Goal: Information Seeking & Learning: Check status

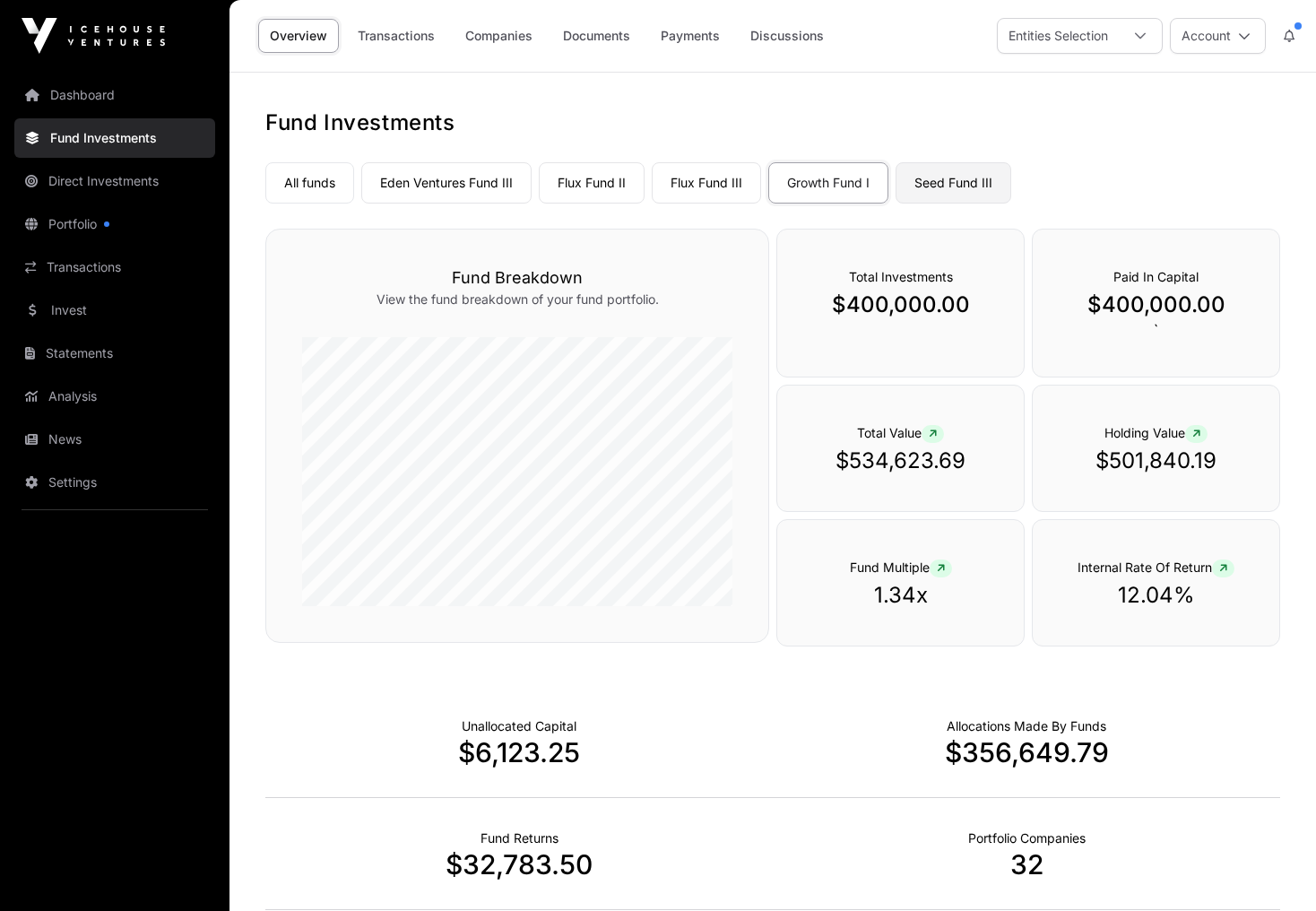
click at [979, 197] on link "Seed Fund III" at bounding box center [953, 182] width 115 height 41
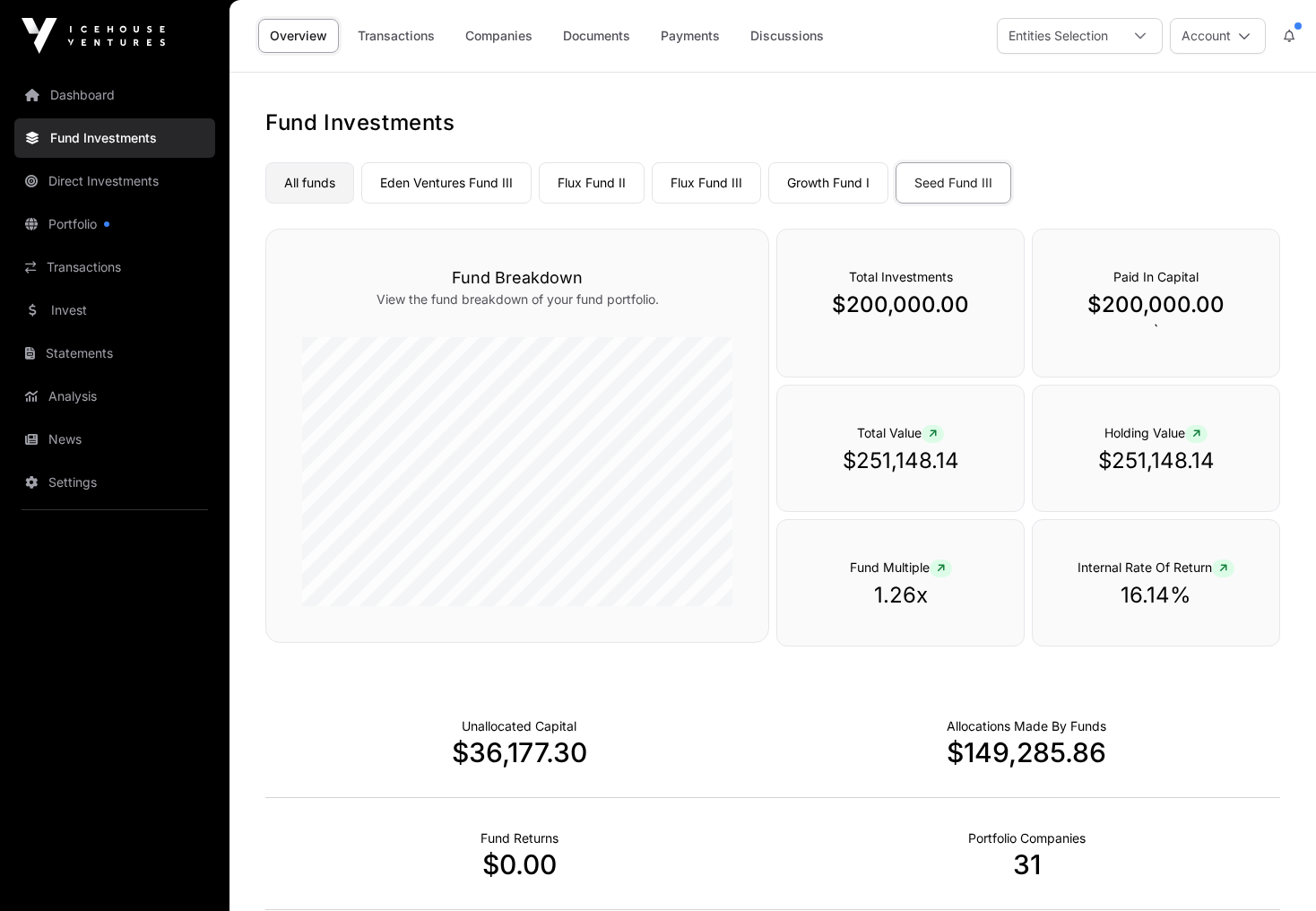
click at [317, 184] on link "All funds" at bounding box center [309, 182] width 89 height 41
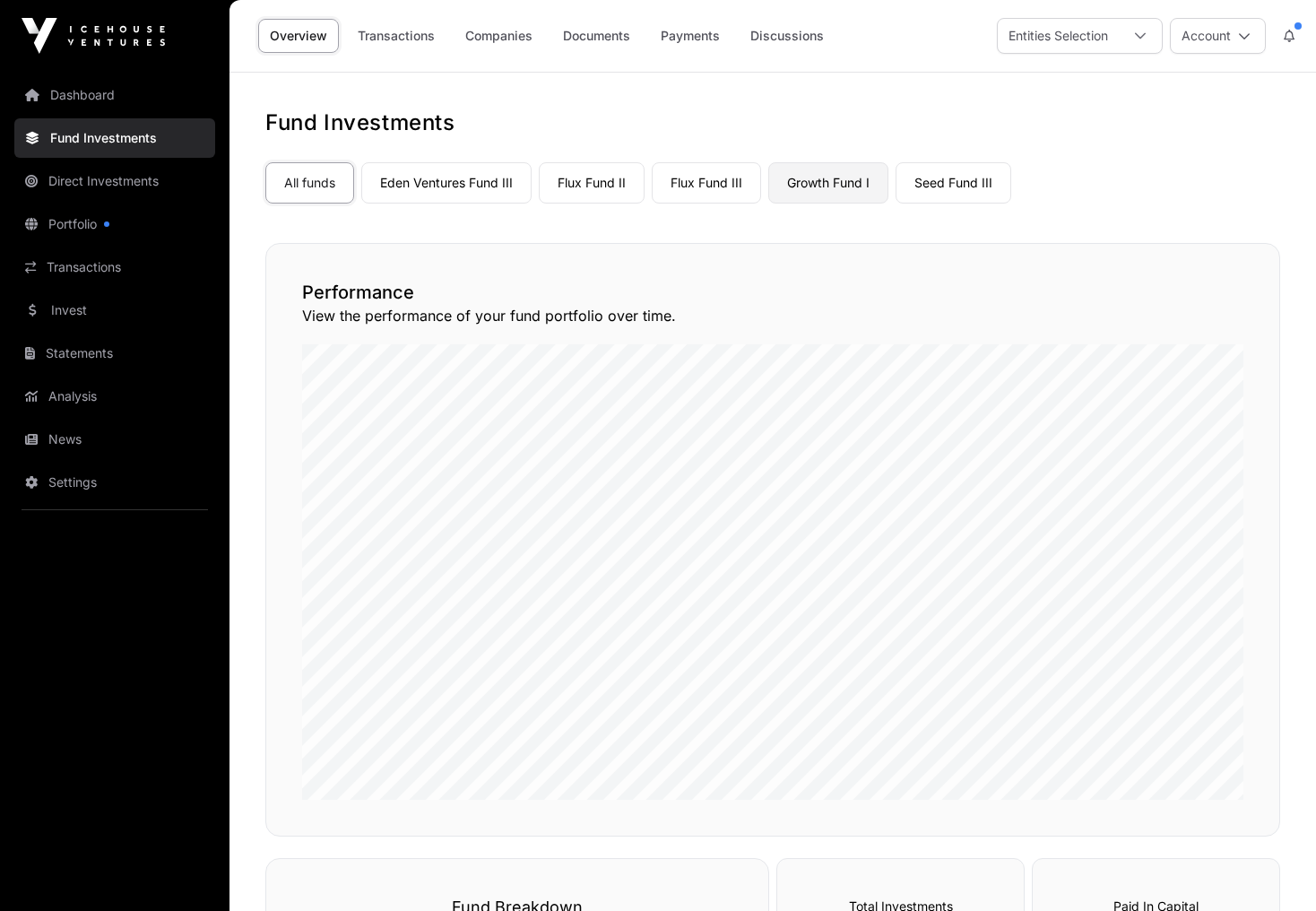
click at [849, 179] on link "Growth Fund I" at bounding box center [828, 182] width 120 height 41
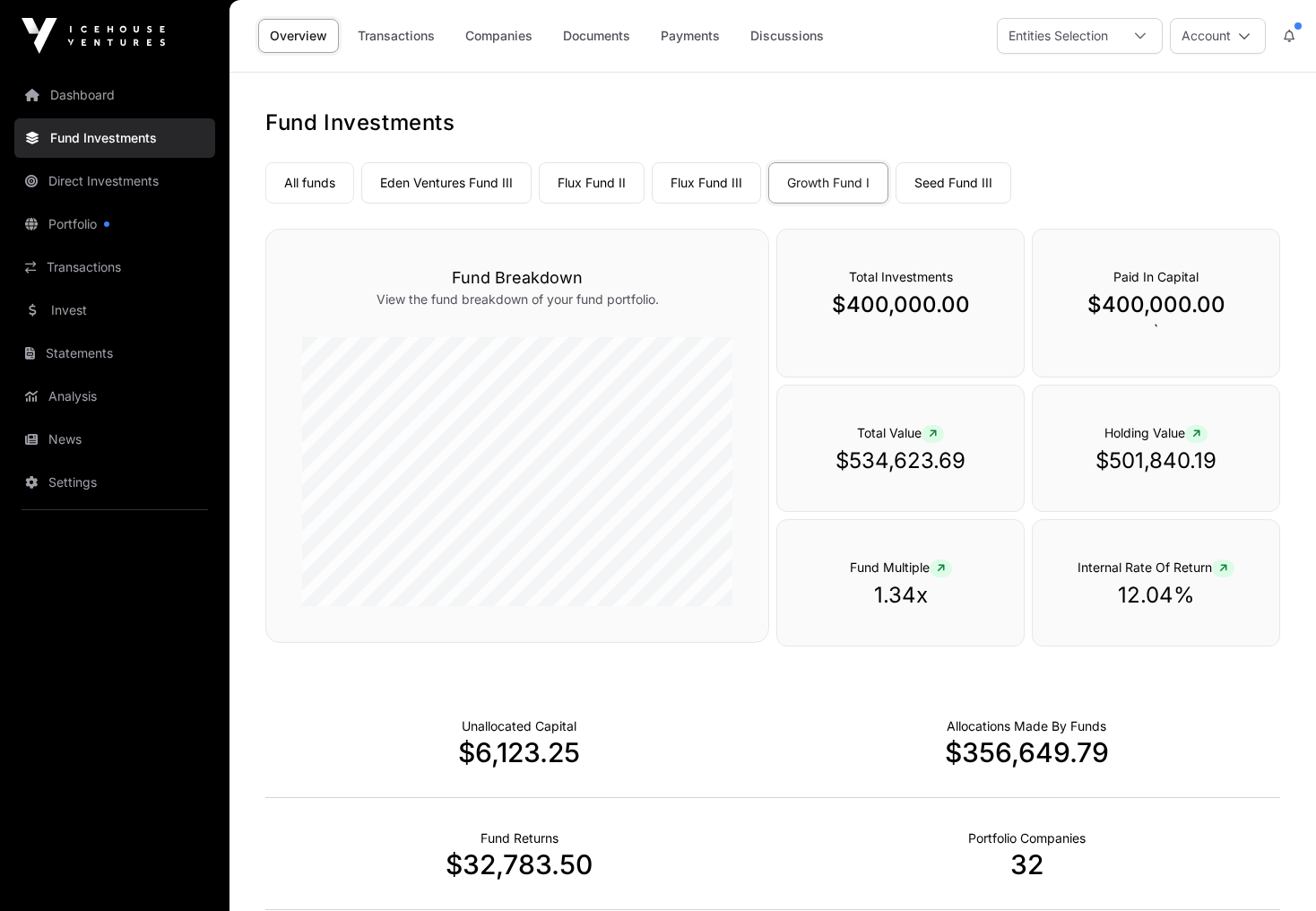
click at [701, 38] on link "Payments" at bounding box center [690, 36] width 82 height 34
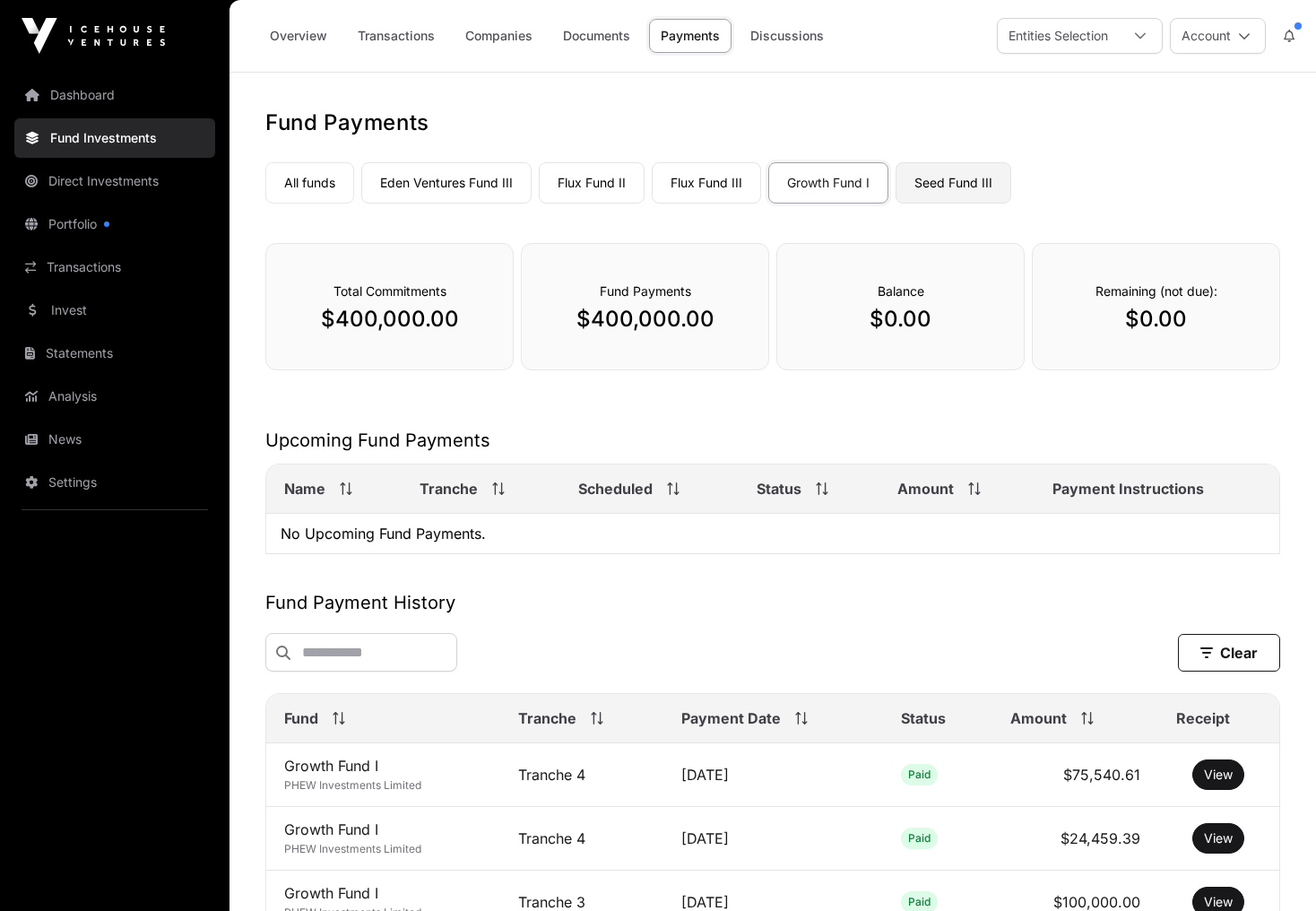
click at [954, 174] on link "Seed Fund III" at bounding box center [953, 182] width 115 height 41
click at [294, 179] on link "All funds" at bounding box center [309, 182] width 89 height 41
click at [388, 37] on link "Transactions" at bounding box center [396, 36] width 101 height 34
click at [428, 39] on link "Transactions" at bounding box center [396, 36] width 101 height 34
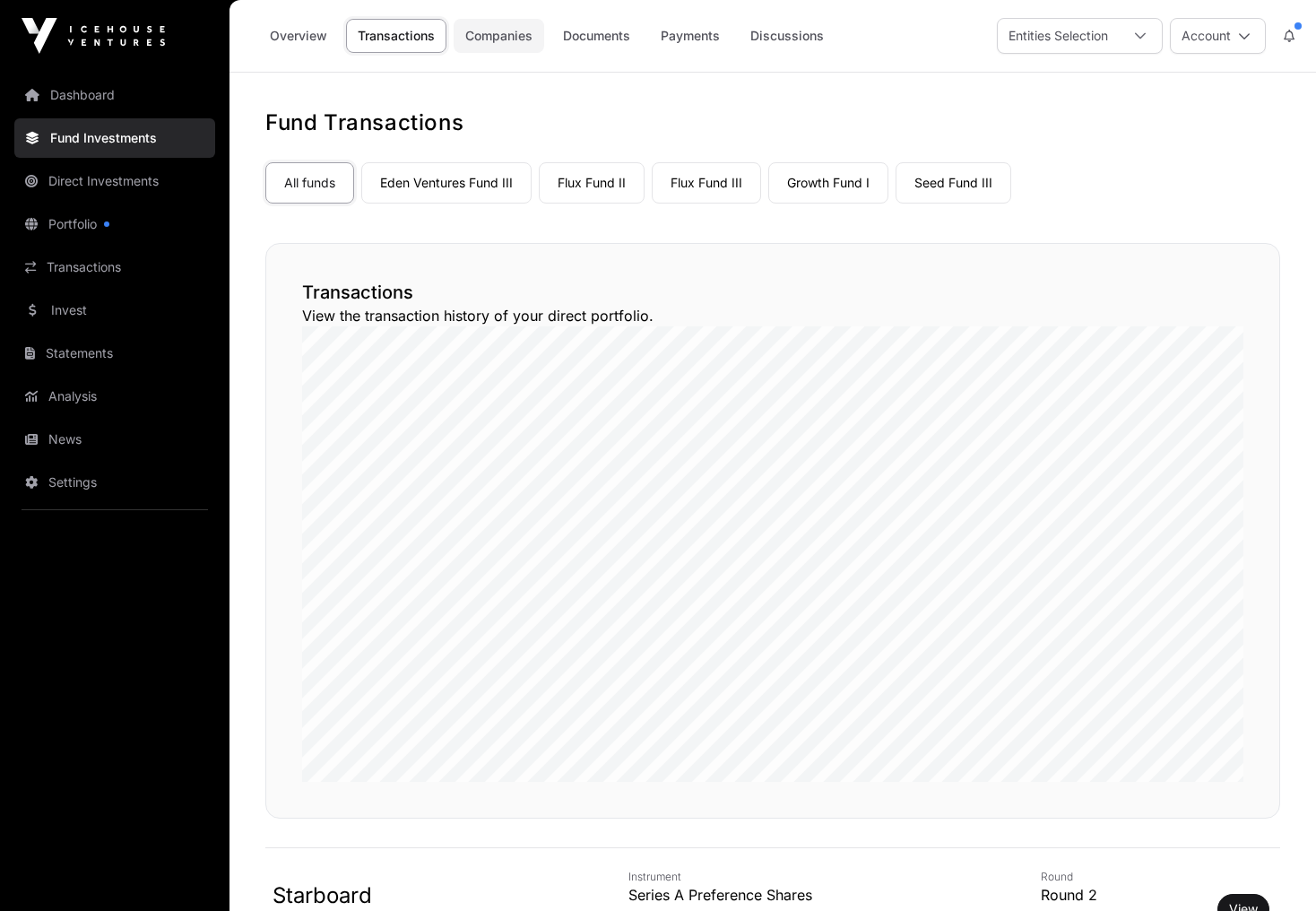
click at [523, 26] on link "Companies" at bounding box center [498, 36] width 91 height 34
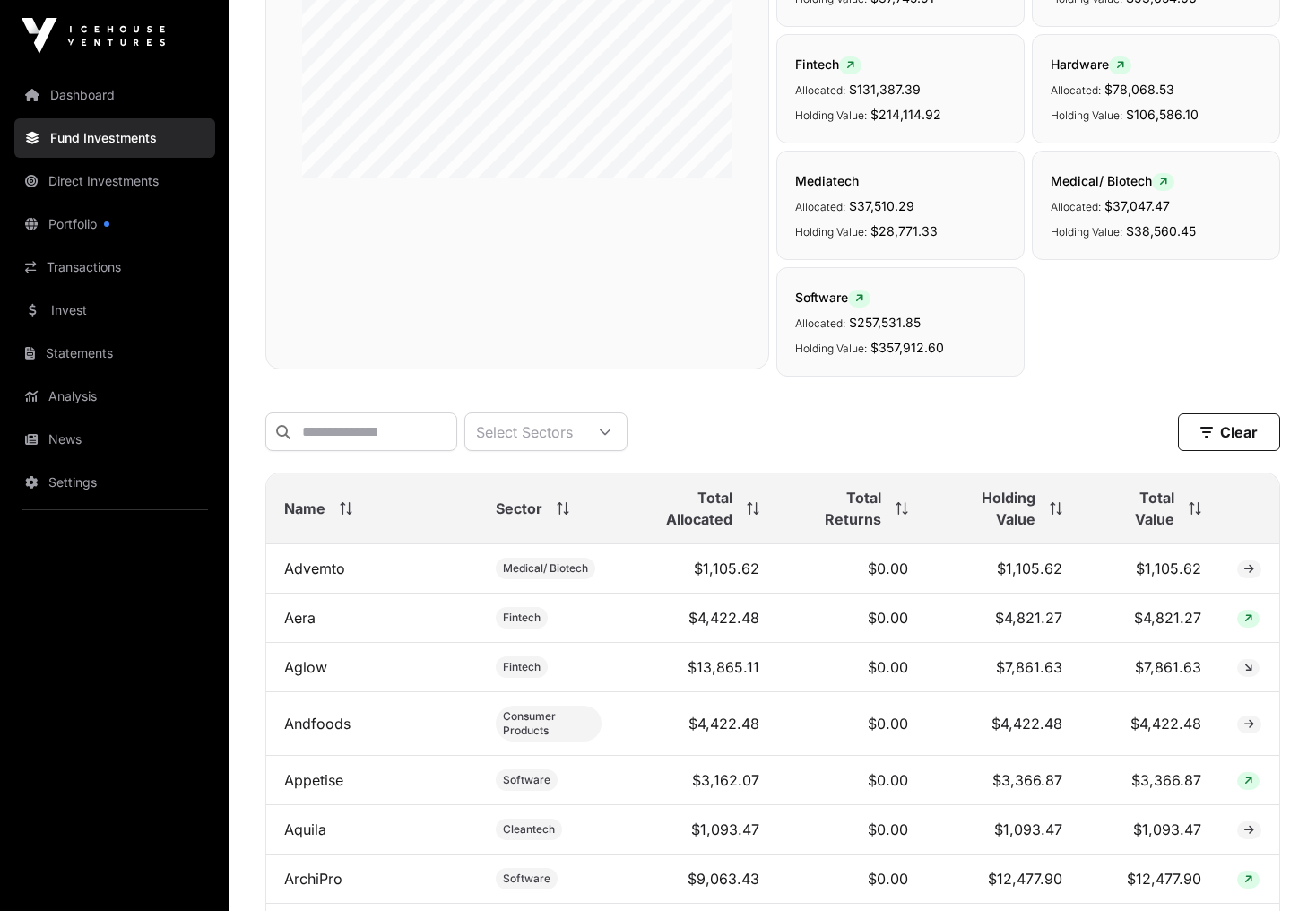
scroll to position [571, 0]
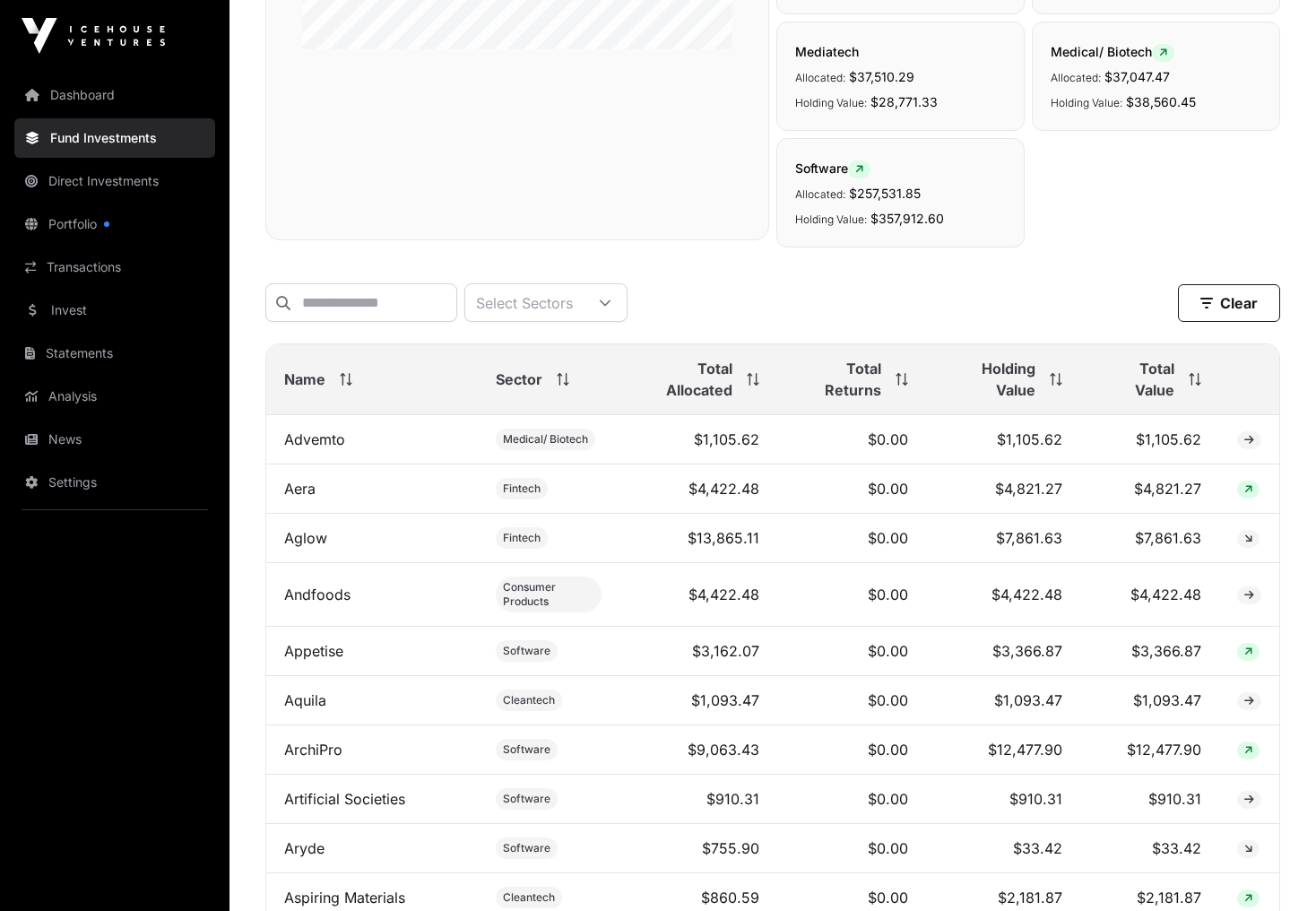
click at [1067, 376] on th "Holding Value" at bounding box center [1003, 379] width 155 height 70
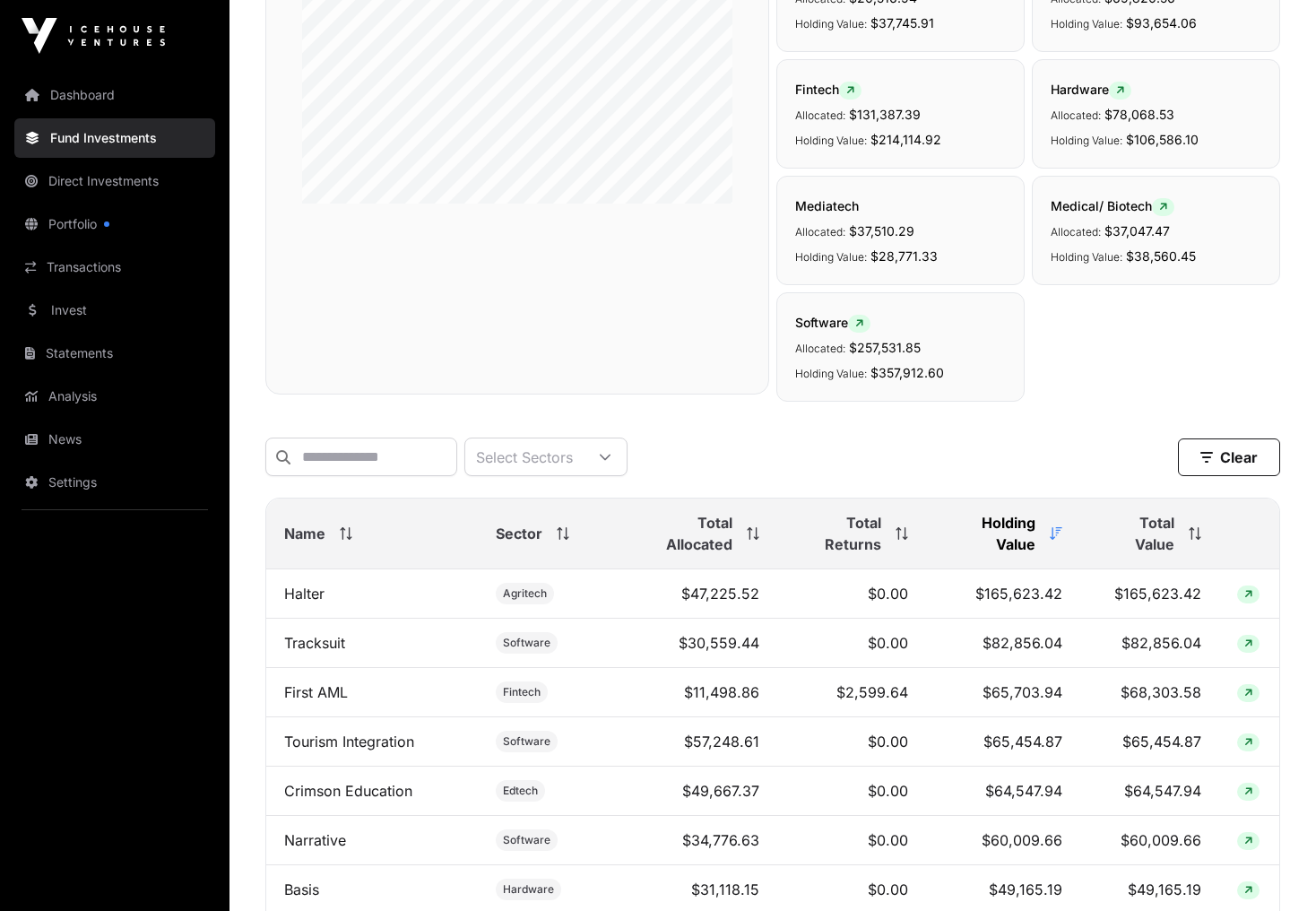
scroll to position [316, 0]
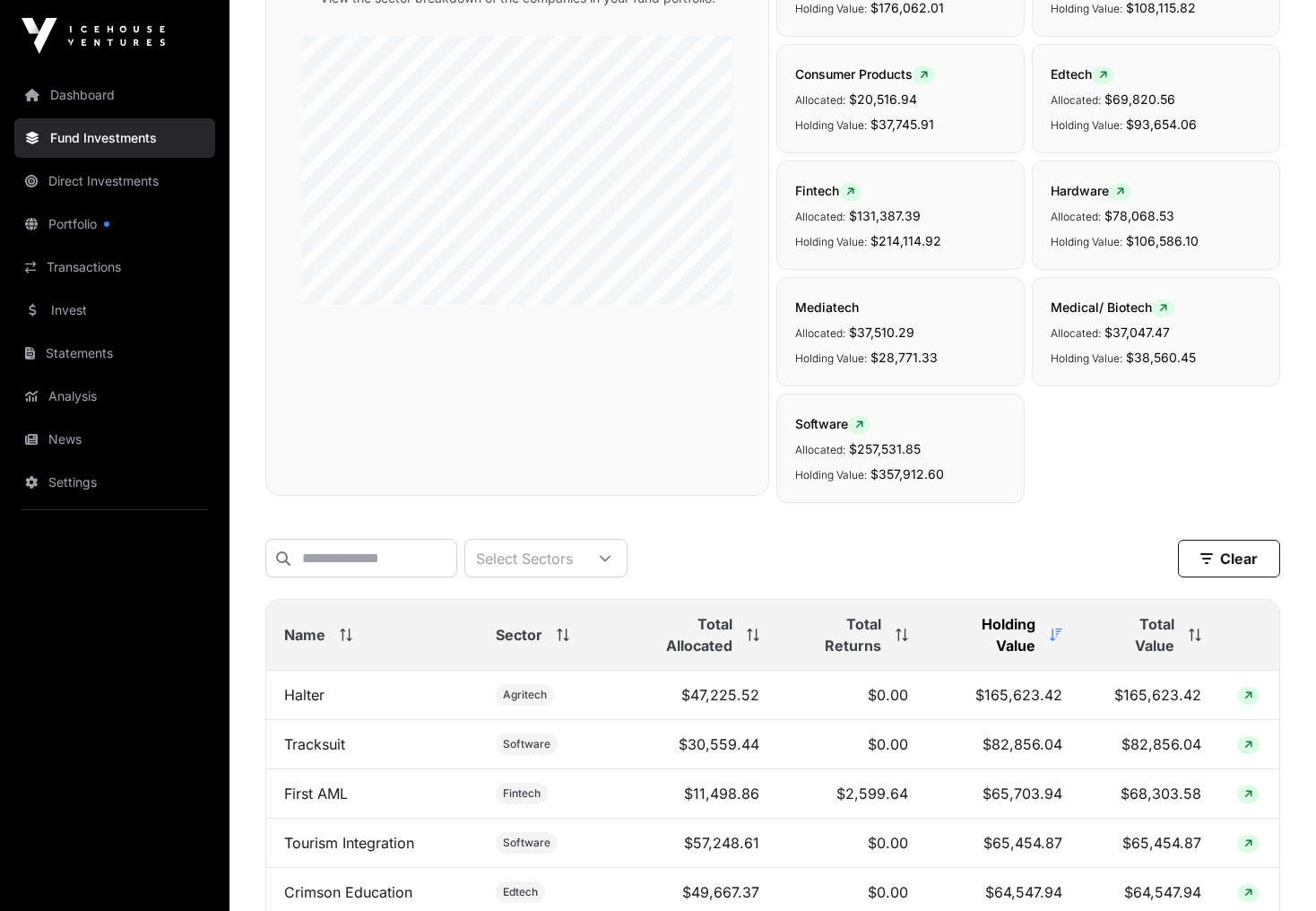
click at [875, 643] on span "Total Returns" at bounding box center [839, 635] width 86 height 43
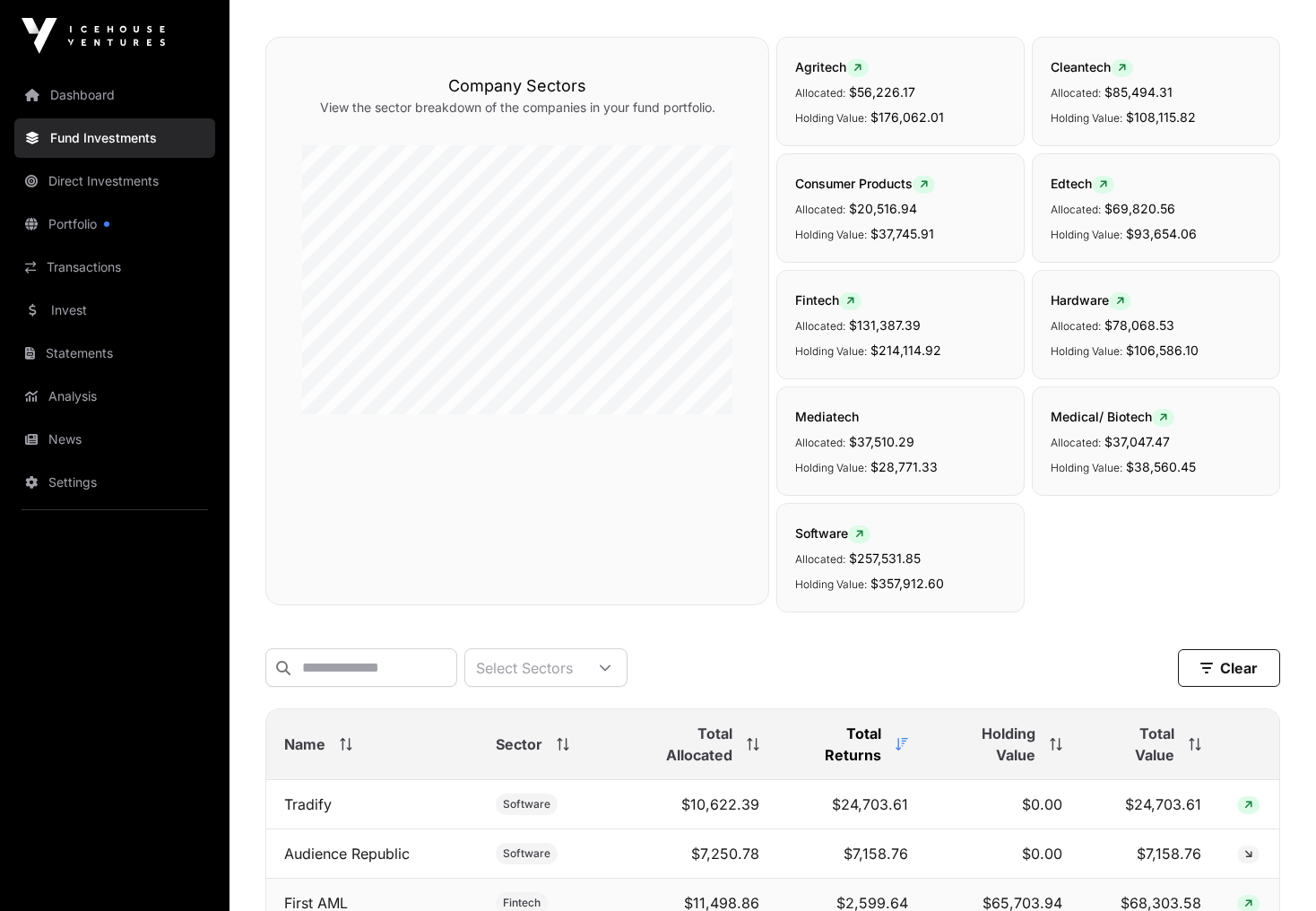
scroll to position [0, 0]
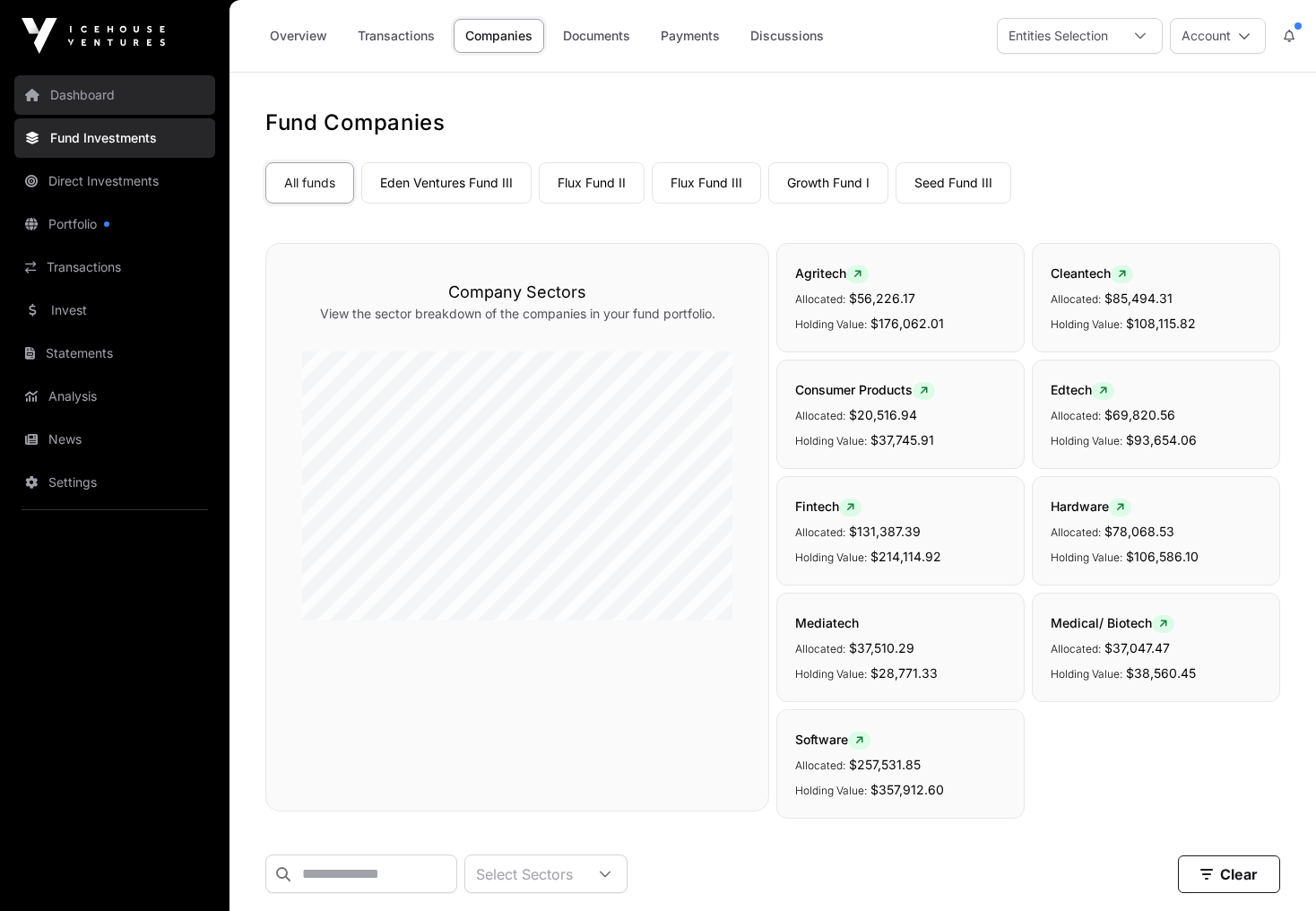
click at [91, 99] on link "Dashboard" at bounding box center [115, 94] width 201 height 39
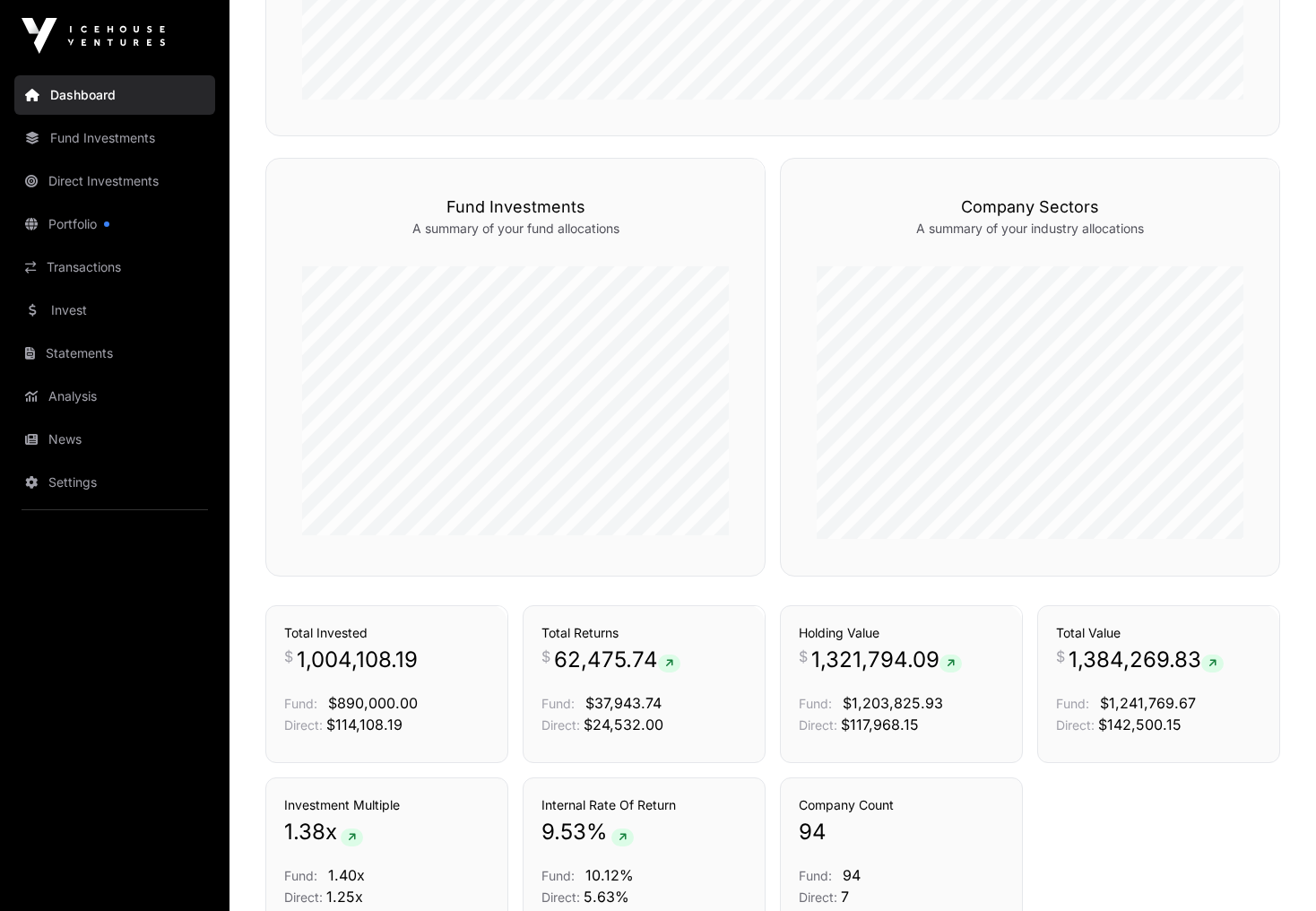
scroll to position [804, 0]
